Goal: Task Accomplishment & Management: Manage account settings

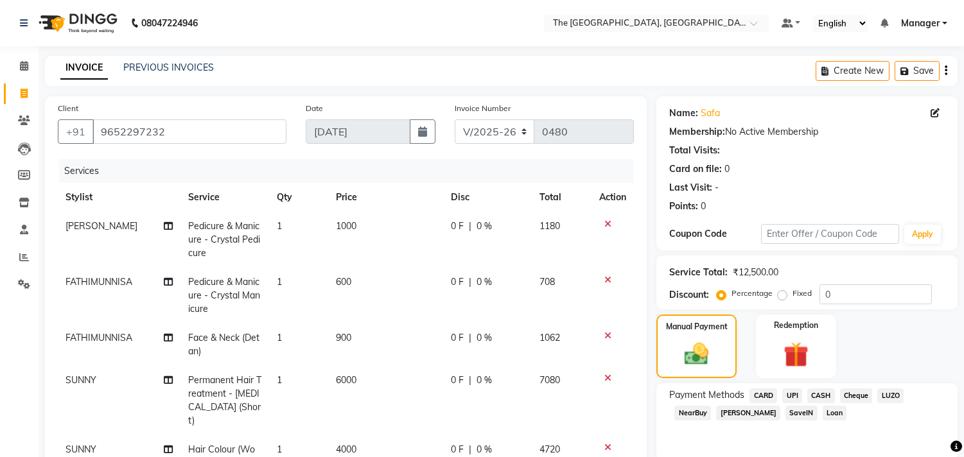
select select "7501"
select select "service"
select select "66681"
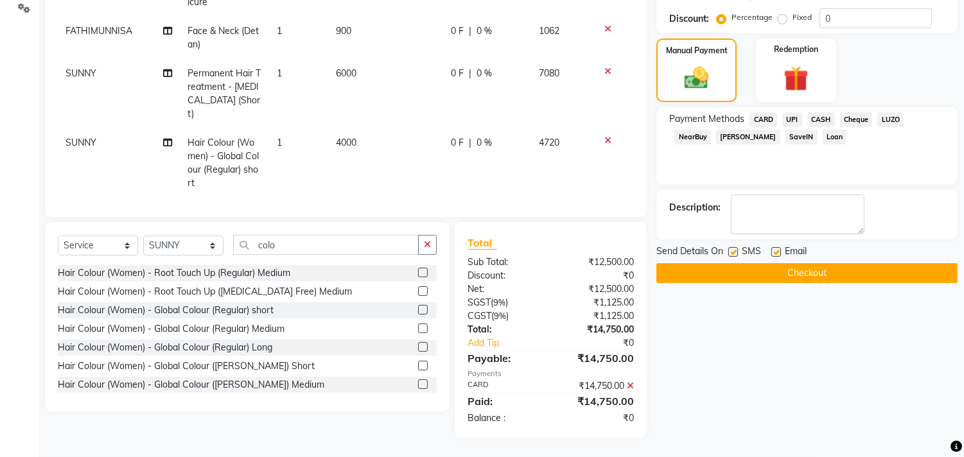
scroll to position [264, 0]
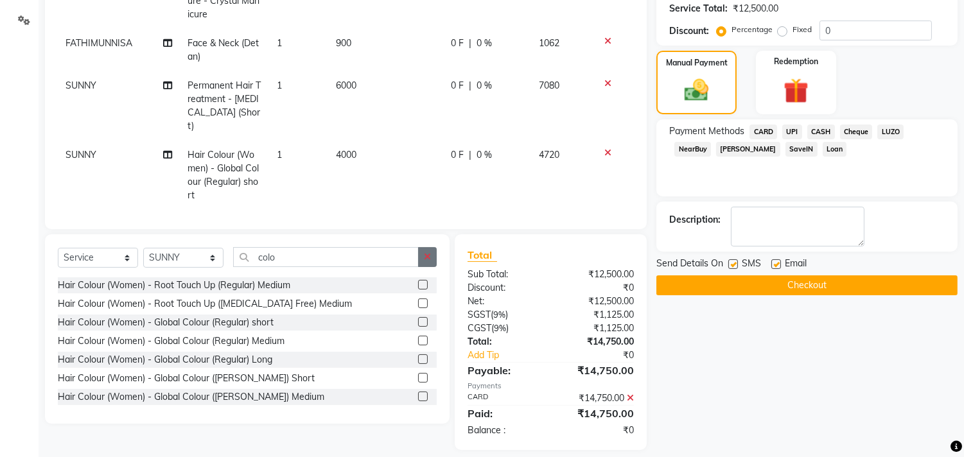
click at [428, 263] on button "button" at bounding box center [427, 257] width 19 height 20
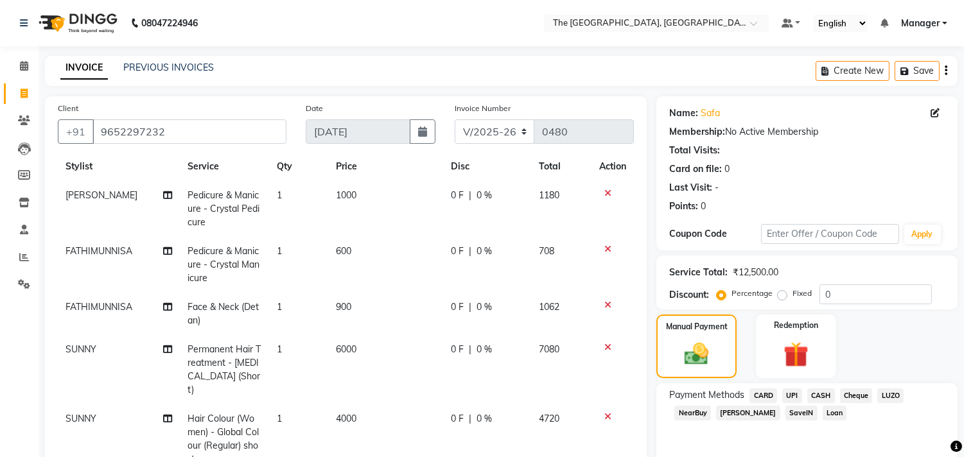
scroll to position [276, 0]
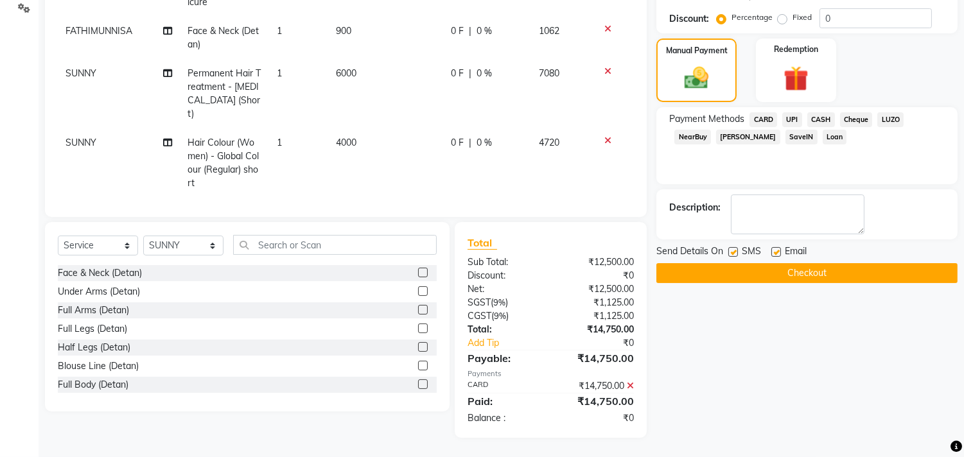
click at [811, 275] on button "Checkout" at bounding box center [807, 273] width 301 height 20
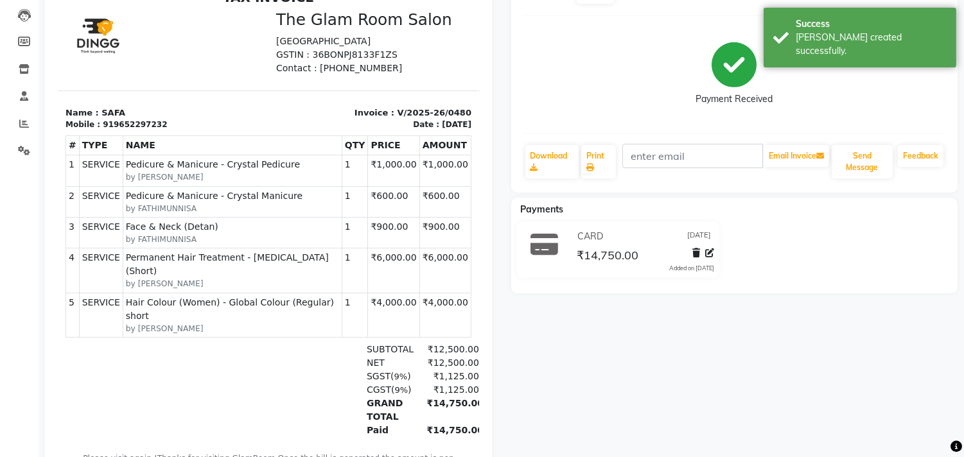
scroll to position [184, 0]
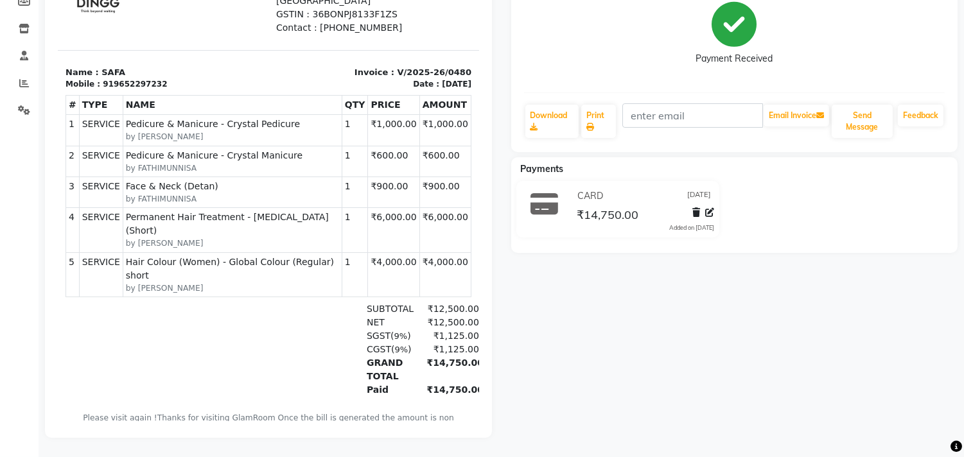
click at [811, 275] on div "SAFA Prebook Payment Received Download Print Email Invoice Send Message Feedbac…" at bounding box center [735, 184] width 466 height 507
click at [599, 112] on link "Print" at bounding box center [598, 121] width 35 height 33
click at [589, 123] on icon at bounding box center [591, 127] width 8 height 8
click at [598, 107] on link "Print" at bounding box center [598, 121] width 35 height 33
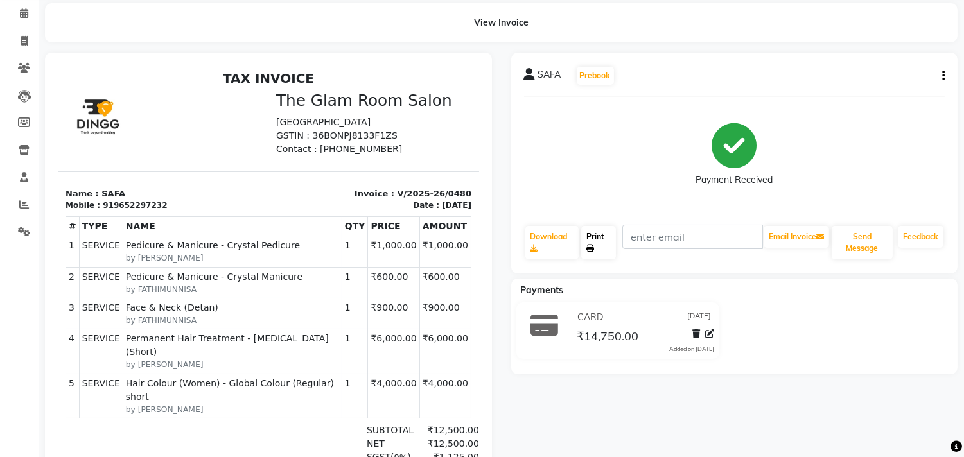
scroll to position [0, 0]
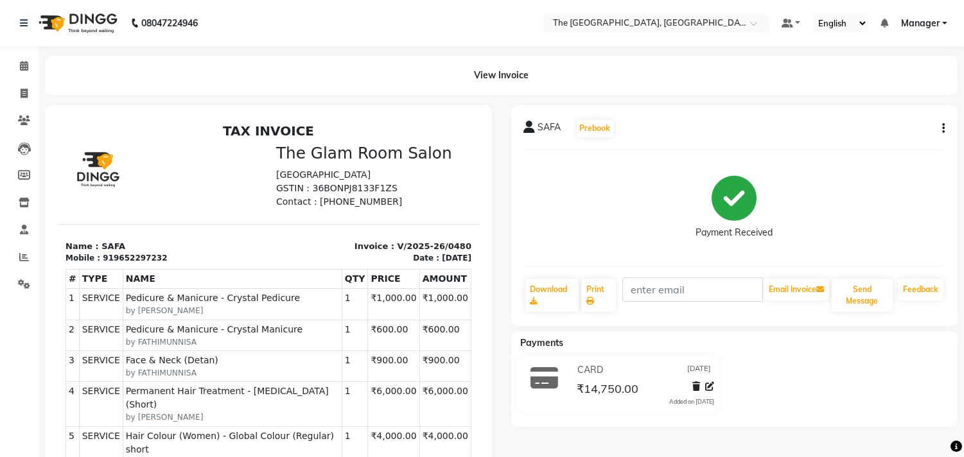
click at [941, 127] on button "button" at bounding box center [941, 128] width 8 height 13
click at [901, 118] on div "Edit Item Staff" at bounding box center [880, 120] width 88 height 16
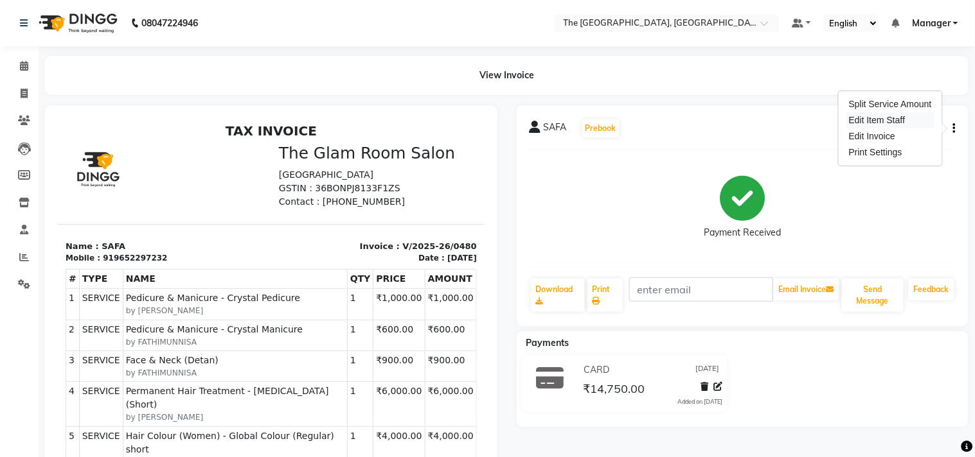
select select
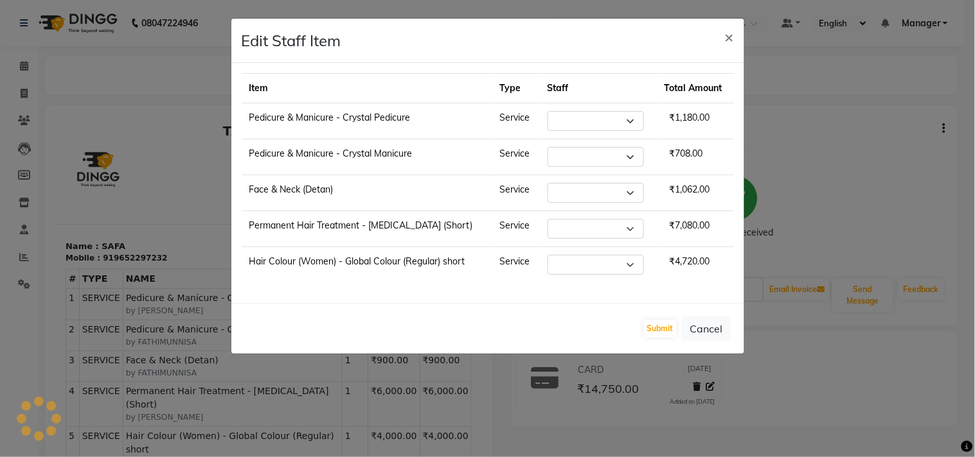
select select "68015"
select select "70752"
select select "66681"
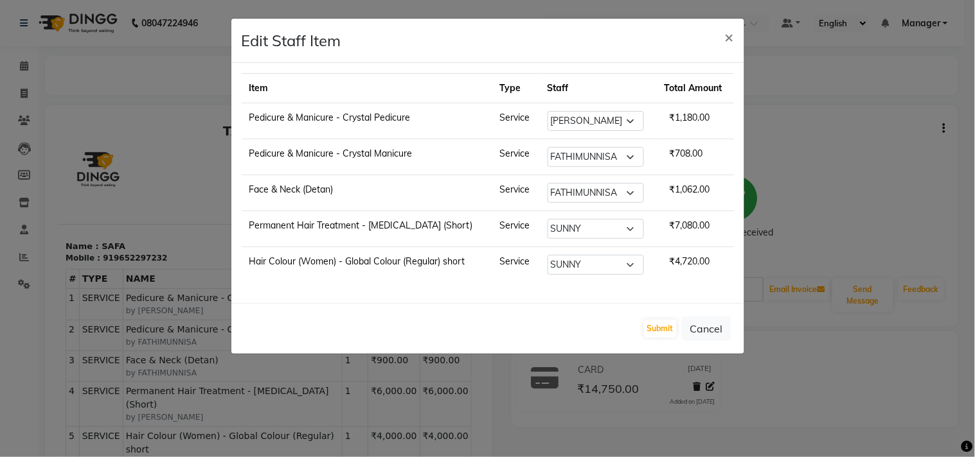
drag, startPoint x: 871, startPoint y: 138, endPoint x: 723, endPoint y: 91, distance: 155.0
click at [723, 91] on ngb-modal-window "Edit Staff Item × Item Type Staff Total Amount Pedicure & Manicure - Crystal Pe…" at bounding box center [487, 228] width 975 height 457
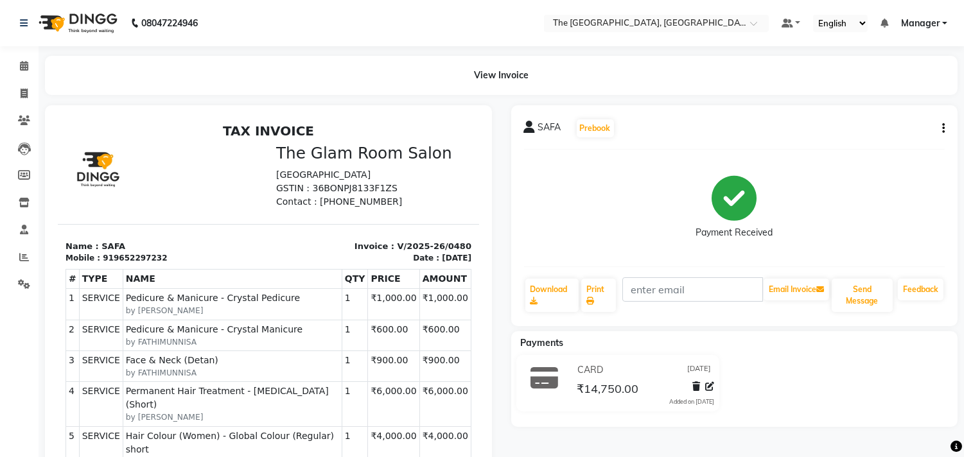
click at [943, 129] on icon "button" at bounding box center [944, 129] width 3 height 1
click at [878, 134] on div "Edit Invoice" at bounding box center [880, 137] width 88 height 16
select select "service"
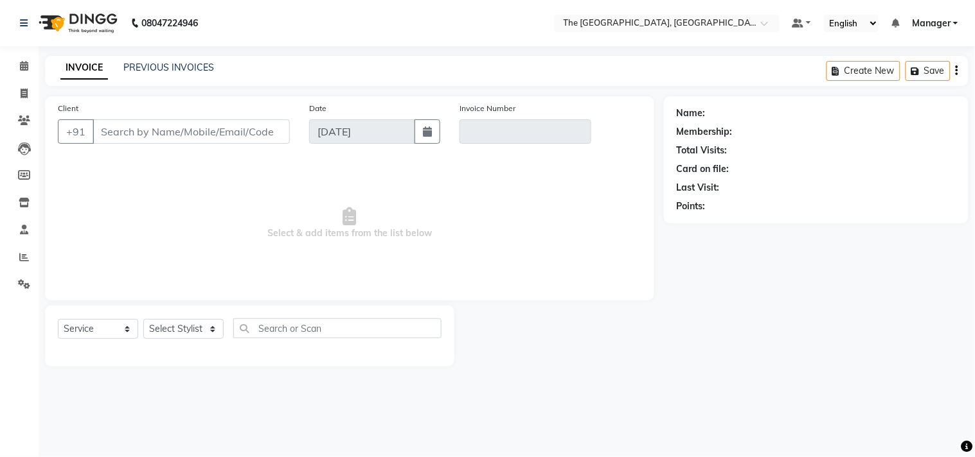
type input "9652297232"
type input "V/2025-26/0480"
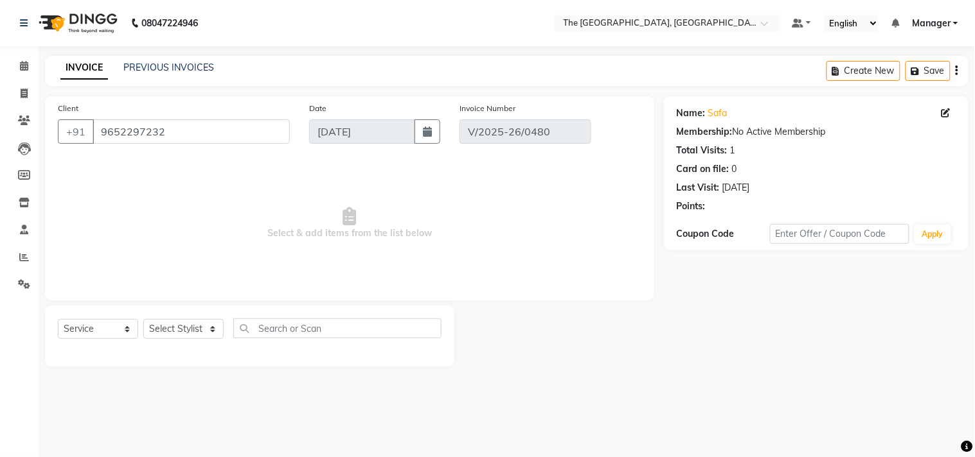
select select "select"
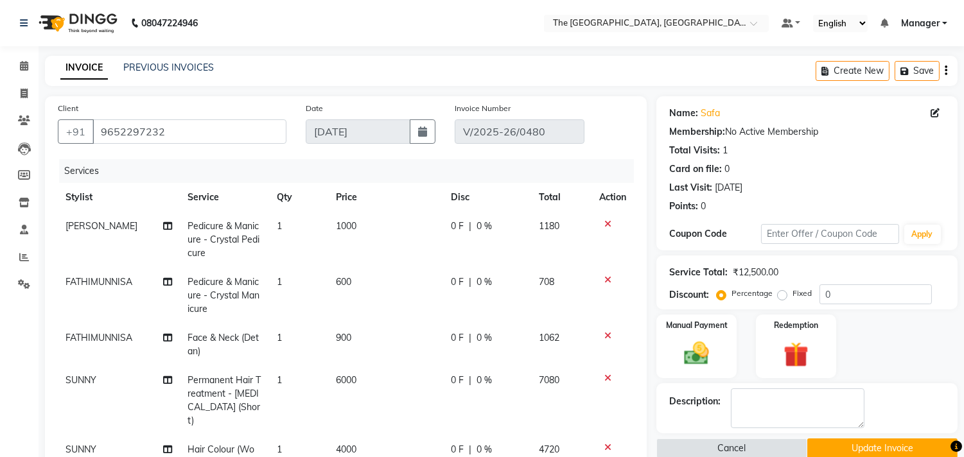
scroll to position [276, 0]
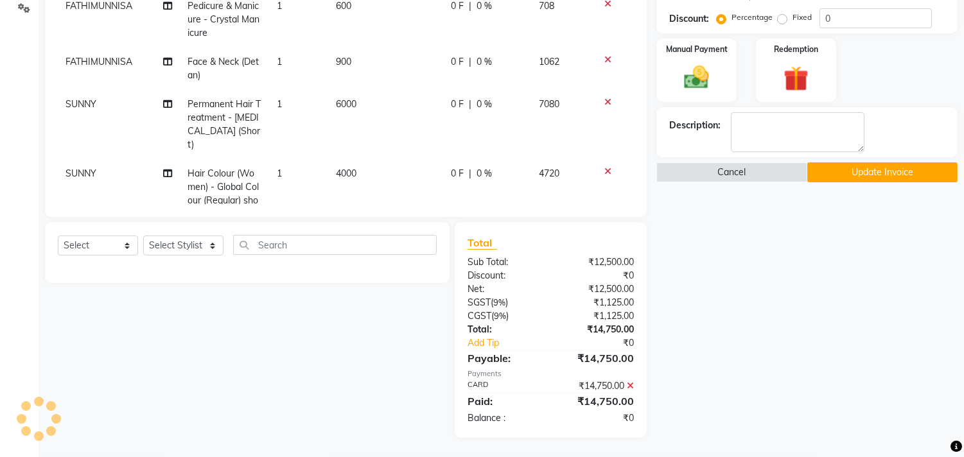
click at [632, 386] on icon at bounding box center [630, 386] width 7 height 9
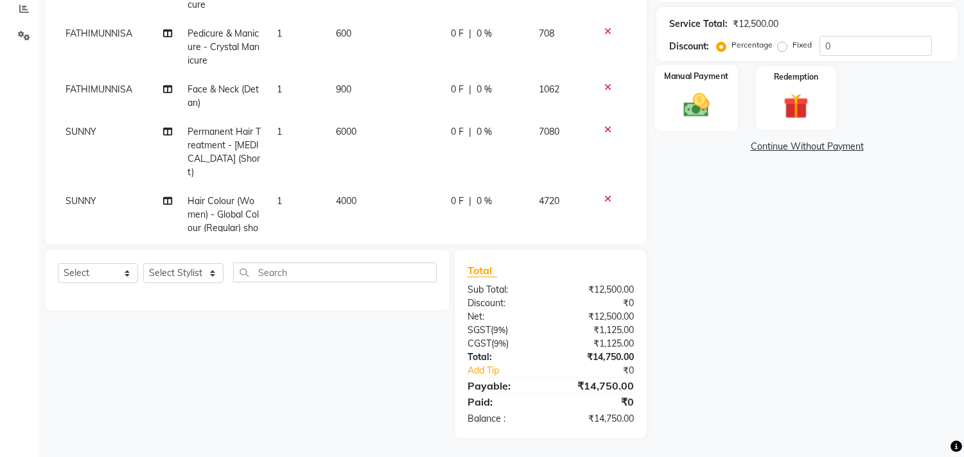
click at [691, 78] on label "Manual Payment" at bounding box center [697, 76] width 64 height 12
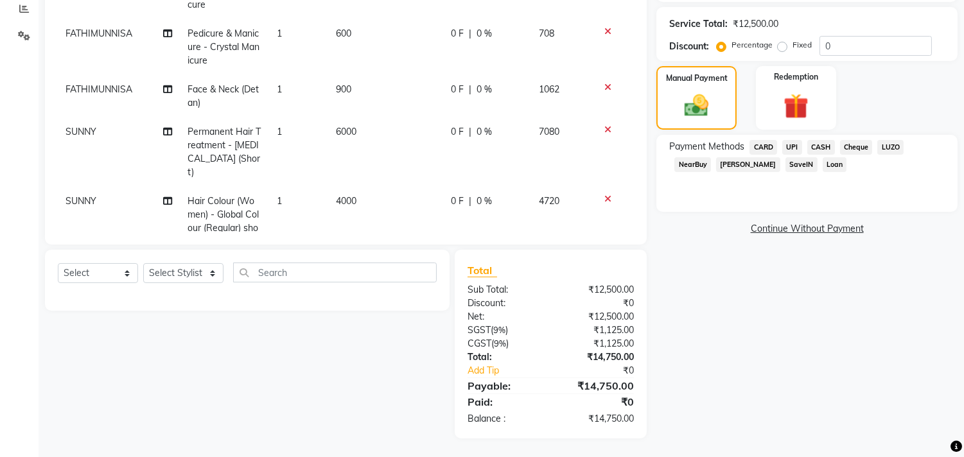
click at [792, 144] on span "UPI" at bounding box center [793, 147] width 20 height 15
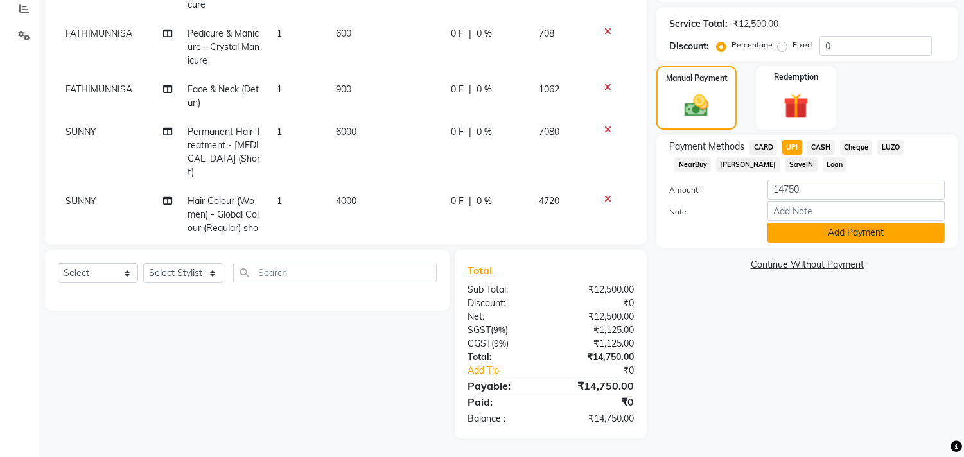
click at [817, 227] on button "Add Payment" at bounding box center [856, 233] width 177 height 20
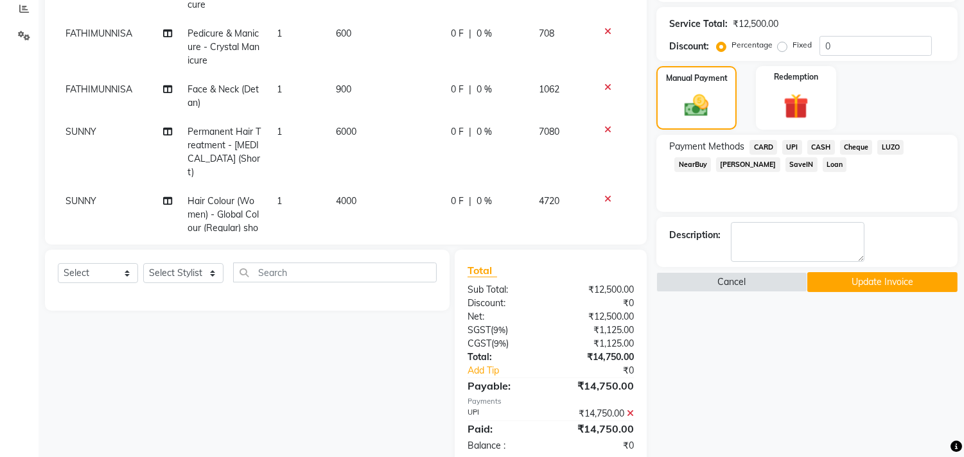
click at [867, 278] on button "Update Invoice" at bounding box center [883, 282] width 150 height 20
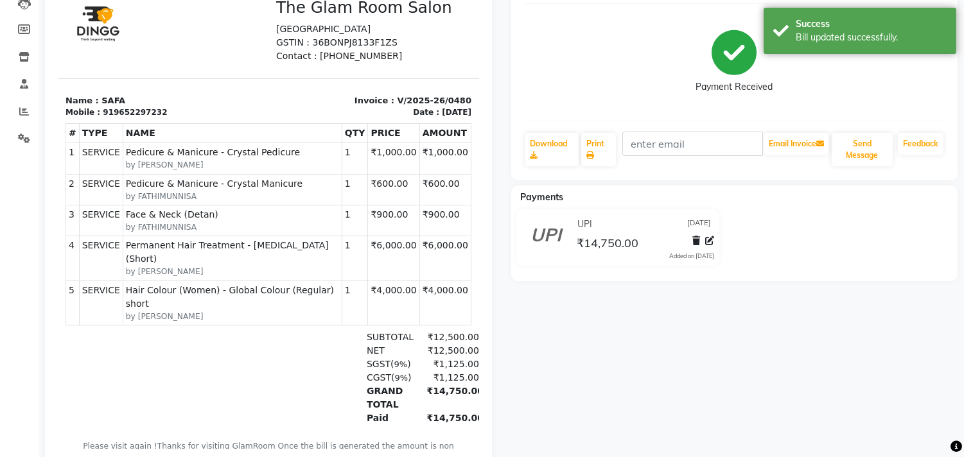
scroll to position [184, 0]
